Goal: Go to known website: Access a specific website the user already knows

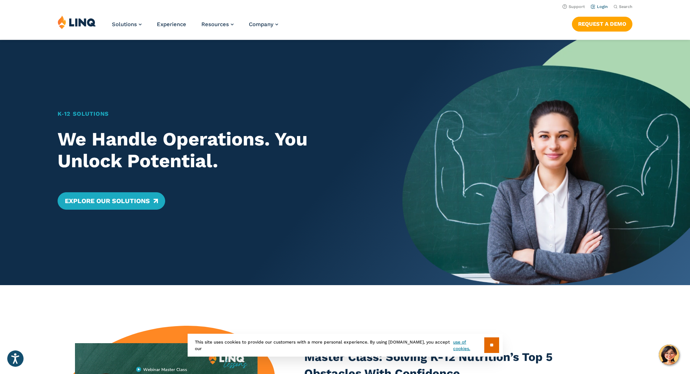
click at [604, 7] on link "Login" at bounding box center [599, 6] width 17 height 5
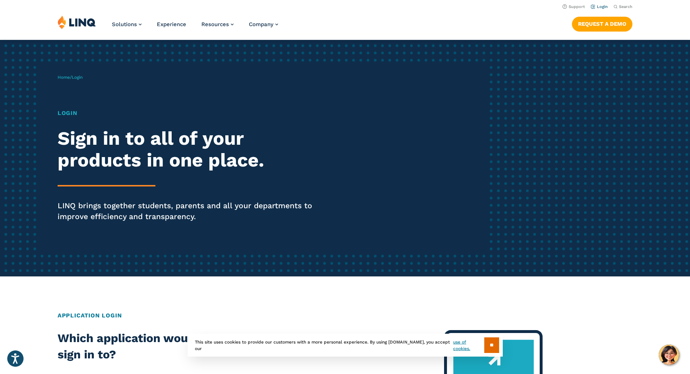
click at [599, 5] on link "Login" at bounding box center [599, 6] width 17 height 5
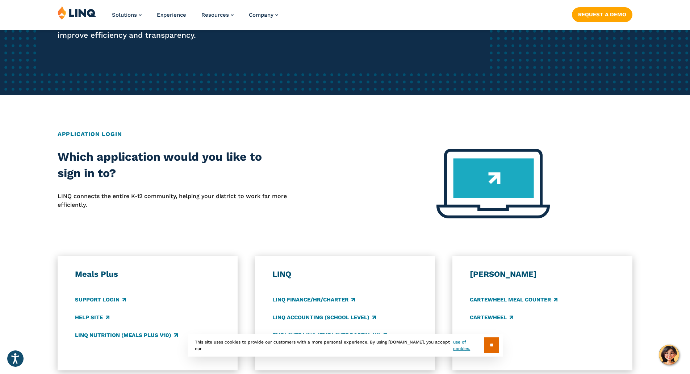
scroll to position [326, 0]
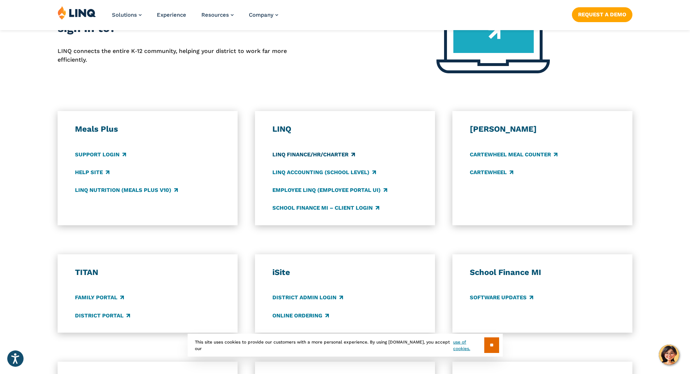
click at [294, 157] on link "LINQ Finance/HR/Charter" at bounding box center [314, 154] width 83 height 8
